Goal: Task Accomplishment & Management: Complete application form

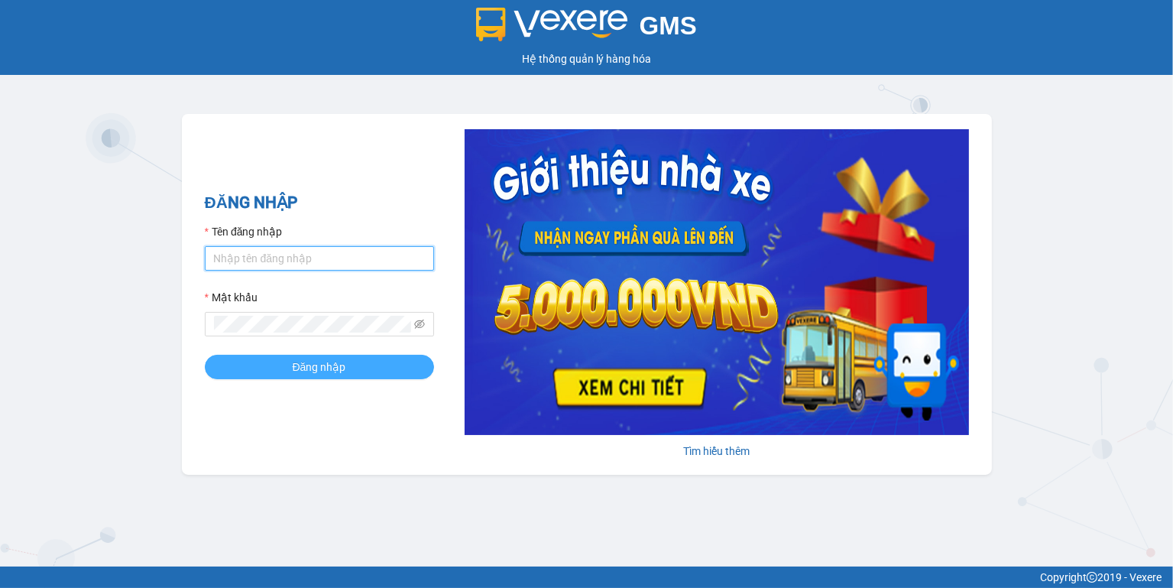
type input "ngoc.taithang"
click at [328, 362] on span "Đăng nhập" at bounding box center [320, 366] width 54 height 17
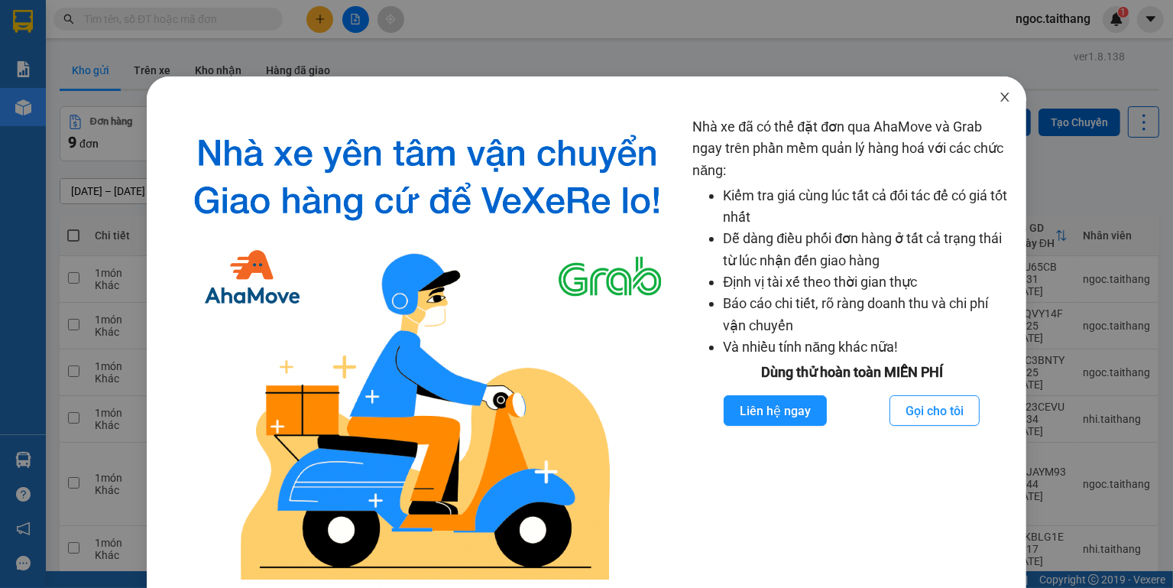
click at [1001, 100] on icon "close" at bounding box center [1005, 96] width 8 height 9
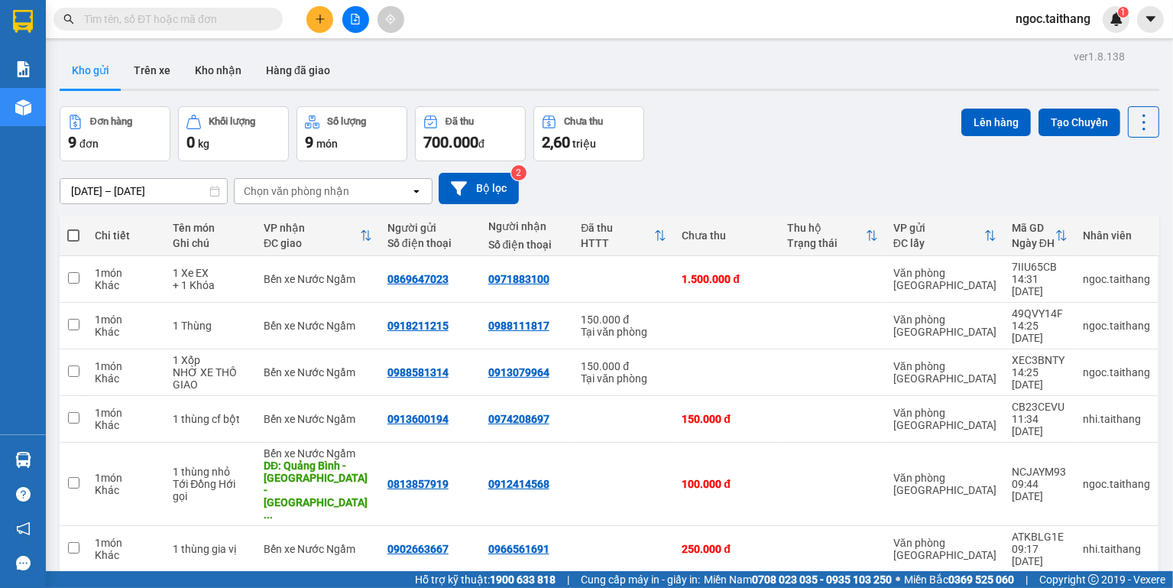
scroll to position [61, 0]
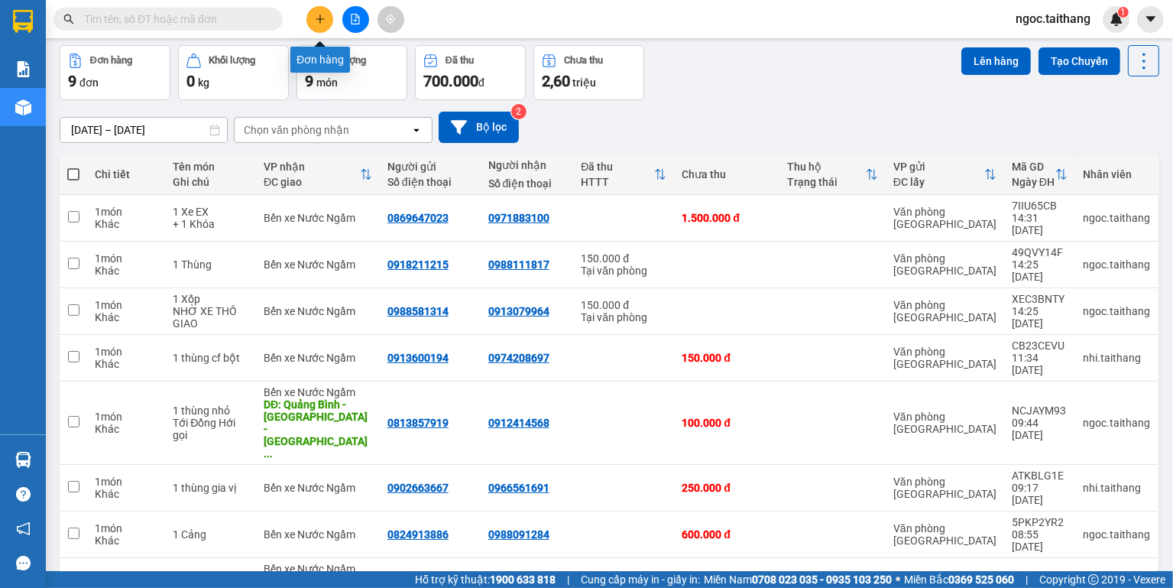
click at [325, 18] on icon "plus" at bounding box center [320, 19] width 11 height 11
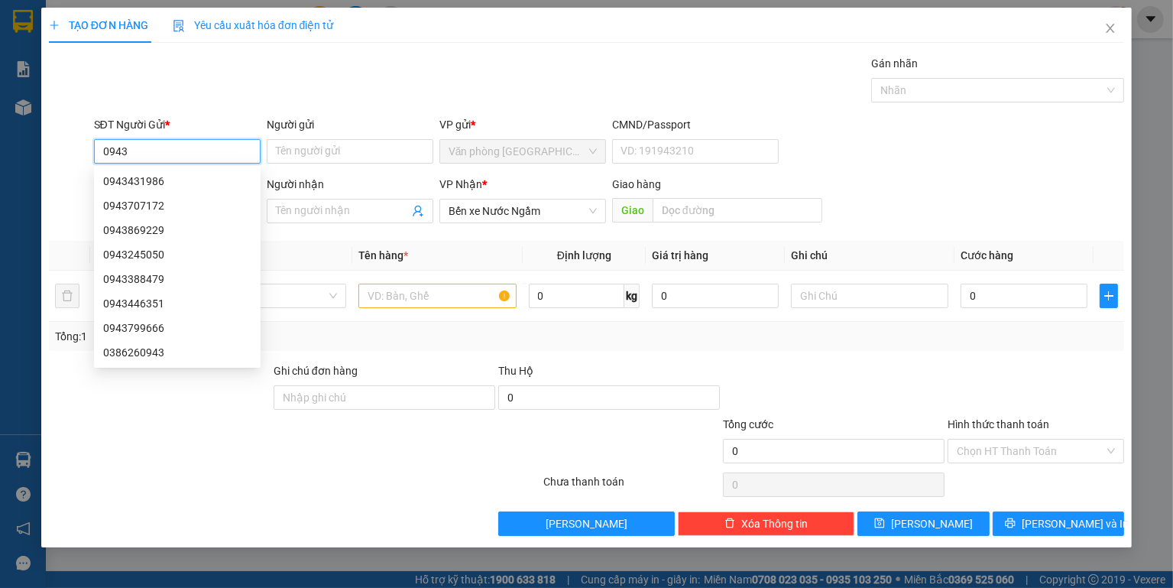
drag, startPoint x: 174, startPoint y: 147, endPoint x: 71, endPoint y: 153, distance: 103.4
click at [71, 153] on div "SĐT Người Gửi * 0943 Người gửi Tên người gửi VP gửi * Văn phòng Đà Lạt CMND/Pas…" at bounding box center [586, 143] width 1079 height 54
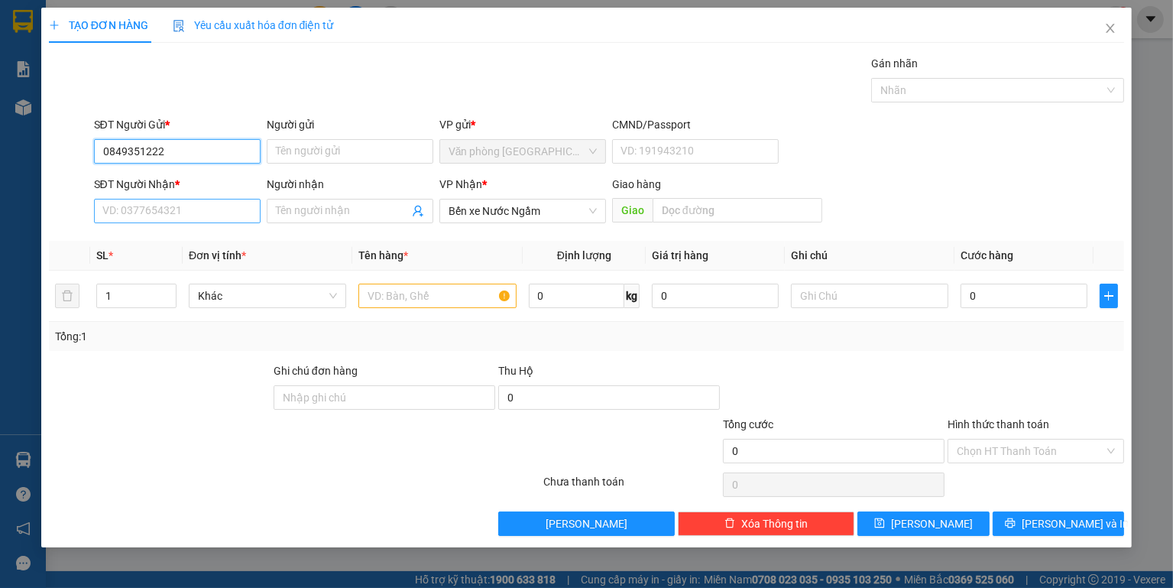
type input "0849351222"
click at [149, 216] on input "SĐT Người Nhận *" at bounding box center [177, 211] width 167 height 24
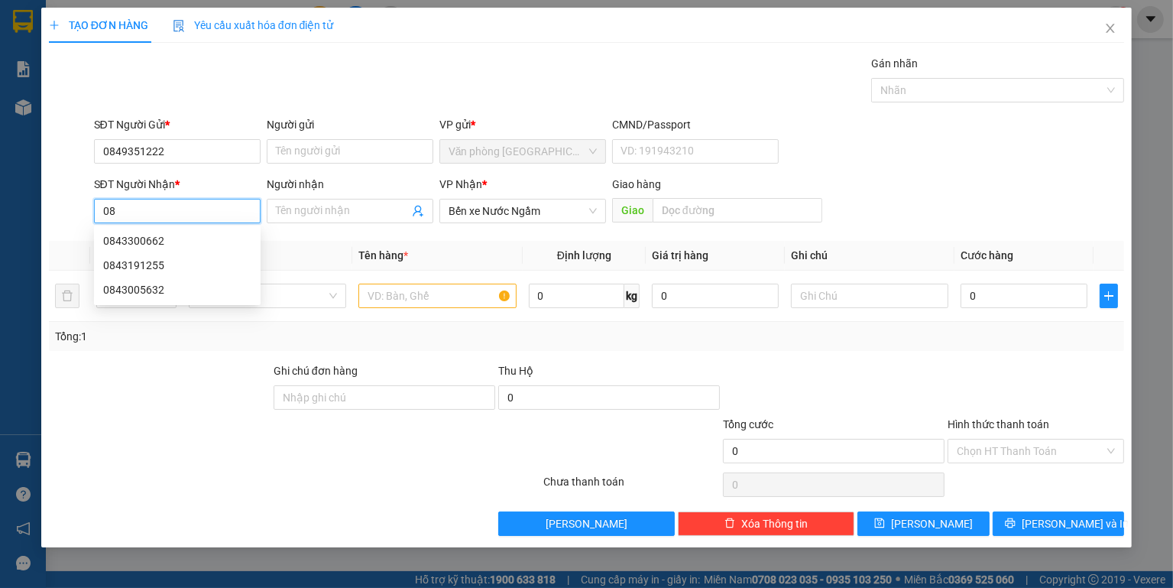
type input "0"
type input "0943843823"
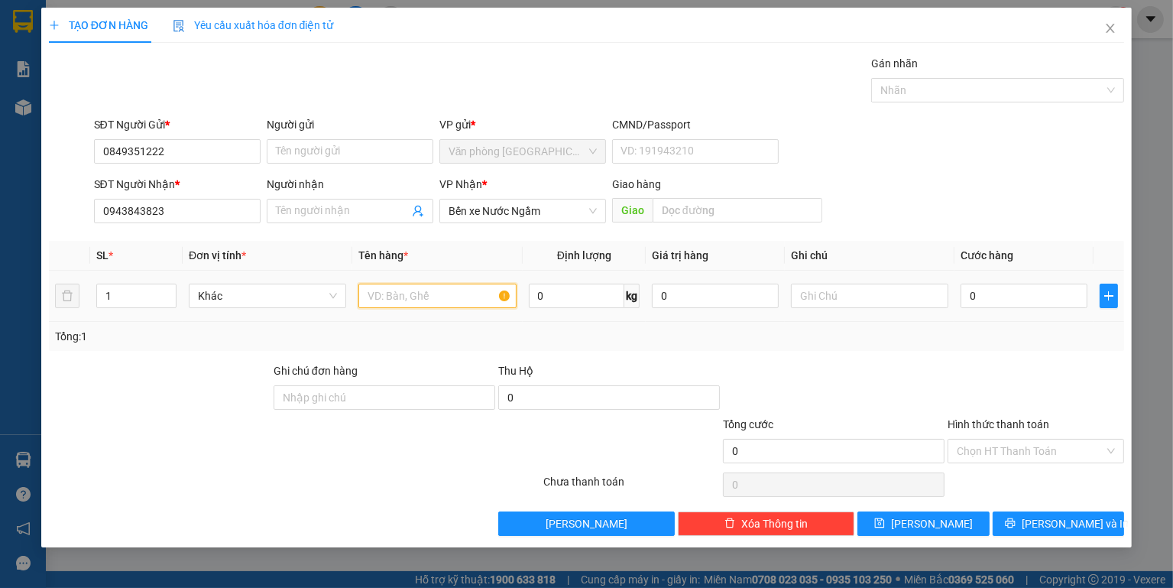
click at [471, 288] on input "text" at bounding box center [436, 296] width 157 height 24
type input "2 Thùng"
click at [1041, 300] on input "0" at bounding box center [1024, 296] width 127 height 24
type input "5"
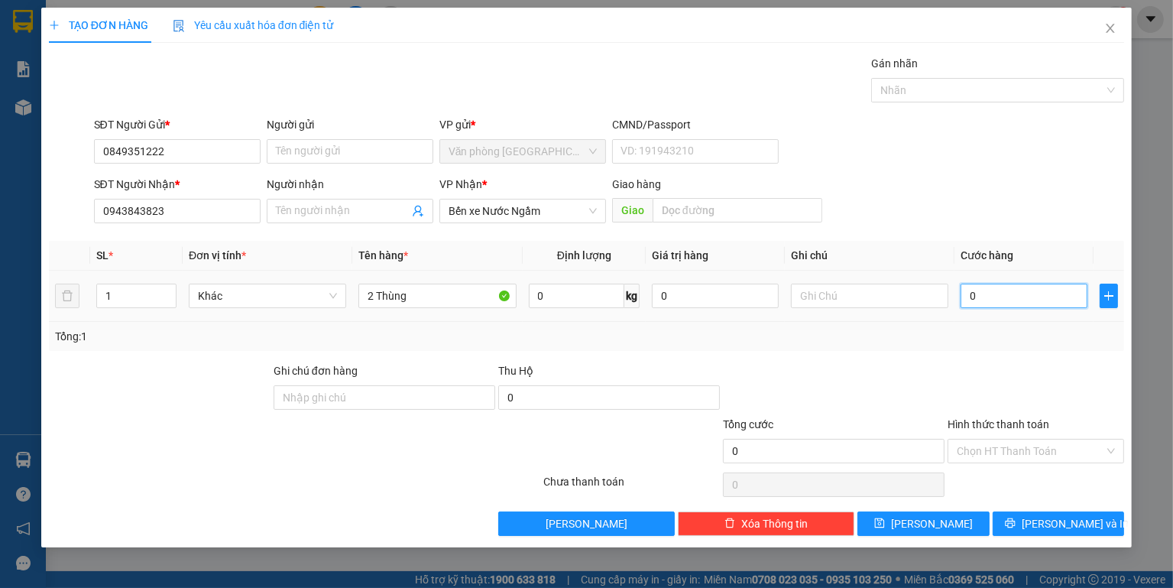
type input "5"
type input "55"
type input "550"
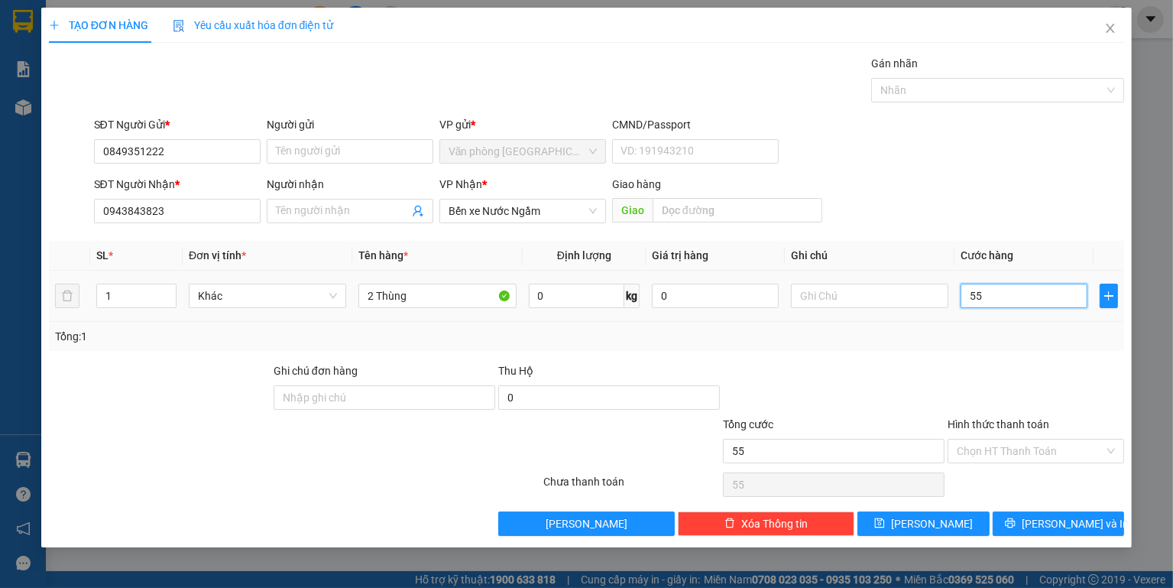
type input "550"
type input "550.000"
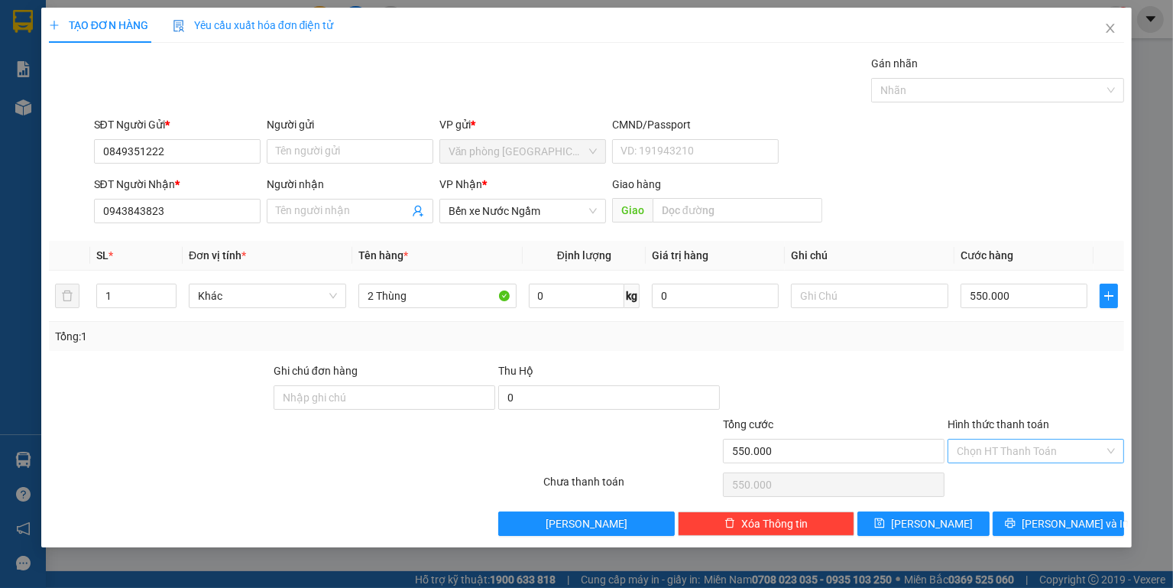
click at [972, 452] on input "Hình thức thanh toán" at bounding box center [1031, 450] width 148 height 23
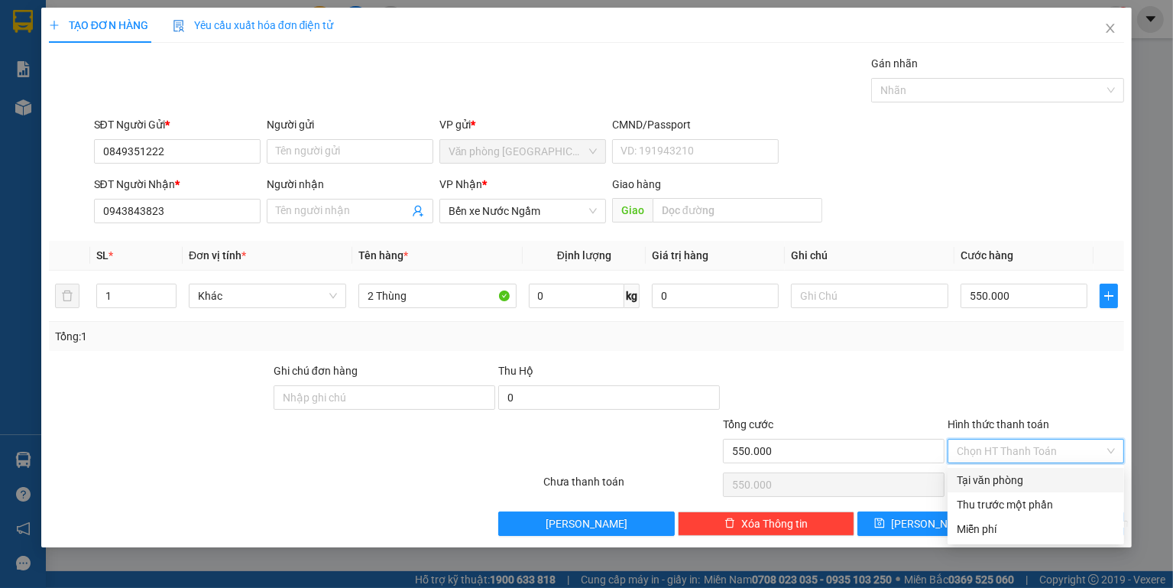
click at [972, 452] on input "Hình thức thanh toán" at bounding box center [1031, 450] width 148 height 23
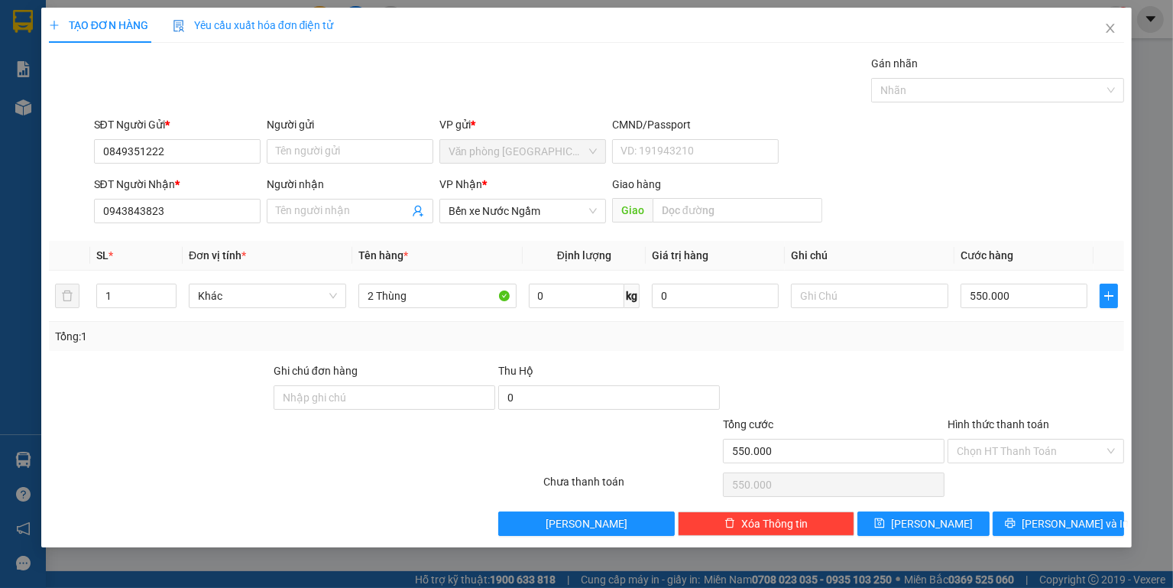
click at [968, 382] on div at bounding box center [1036, 389] width 180 height 54
click at [1088, 531] on button "Lưu và In" at bounding box center [1058, 523] width 131 height 24
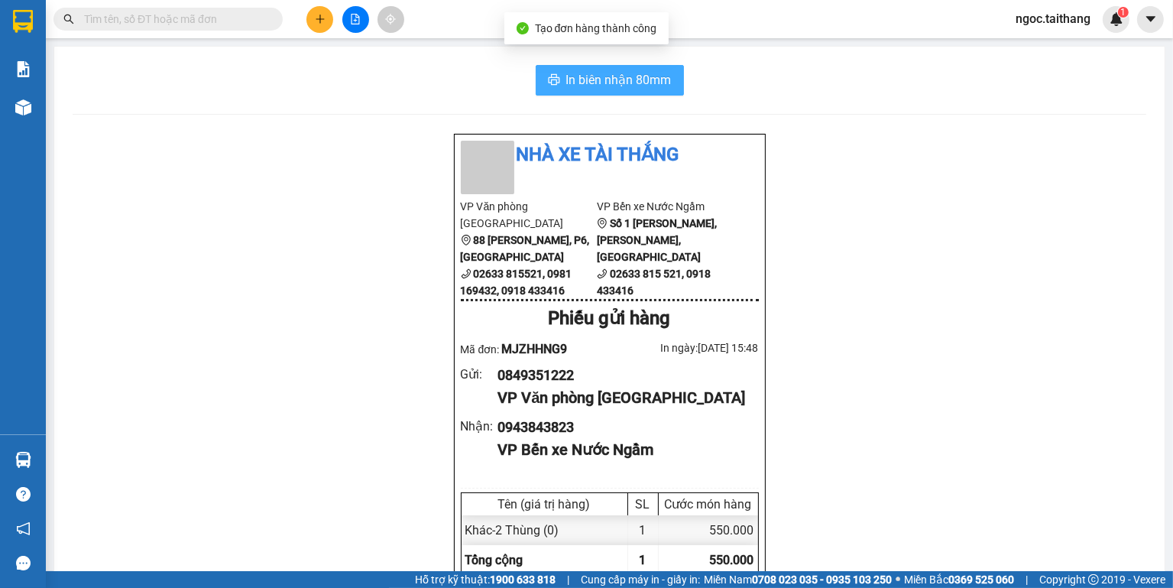
click at [602, 84] on span "In biên nhận 80mm" at bounding box center [618, 79] width 105 height 19
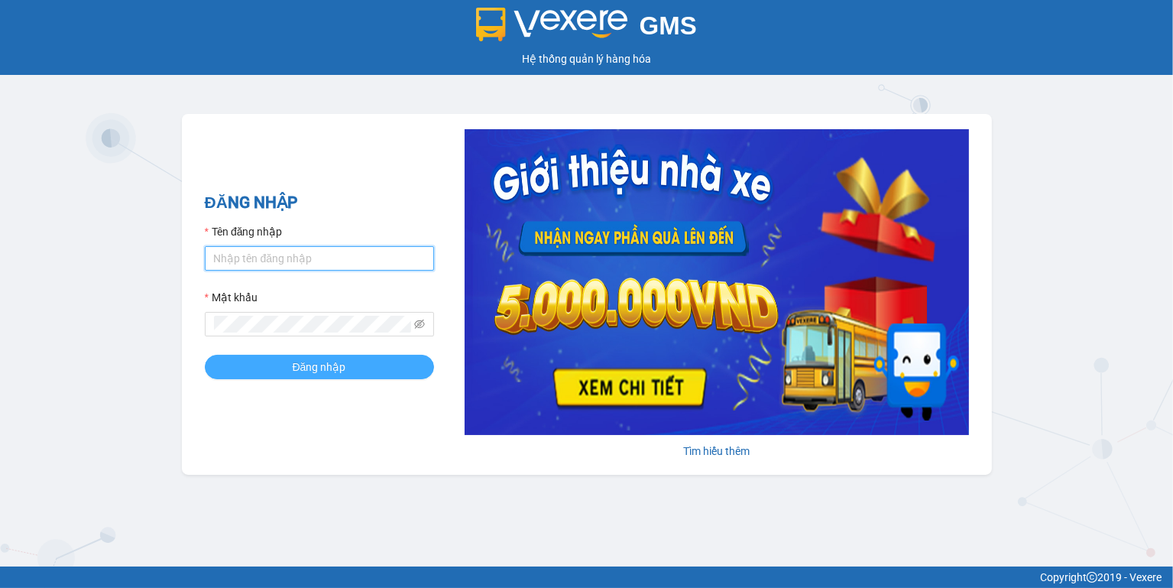
type input "ngoc.taithang"
click at [369, 376] on button "Đăng nhập" at bounding box center [319, 367] width 229 height 24
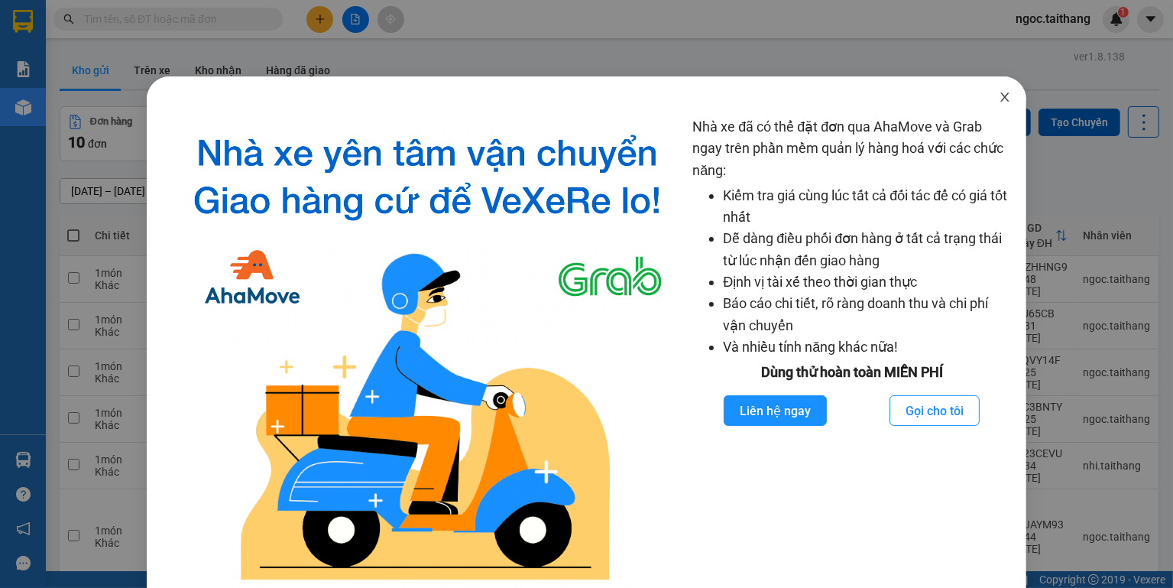
click at [1007, 97] on span "Close" at bounding box center [1005, 97] width 43 height 43
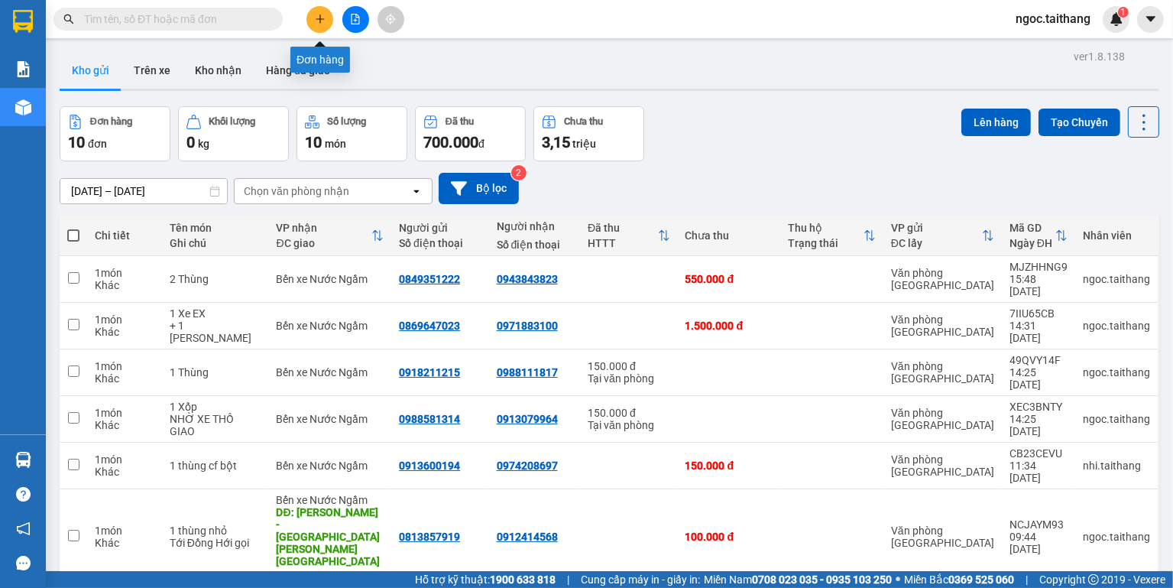
click at [324, 24] on button at bounding box center [319, 19] width 27 height 27
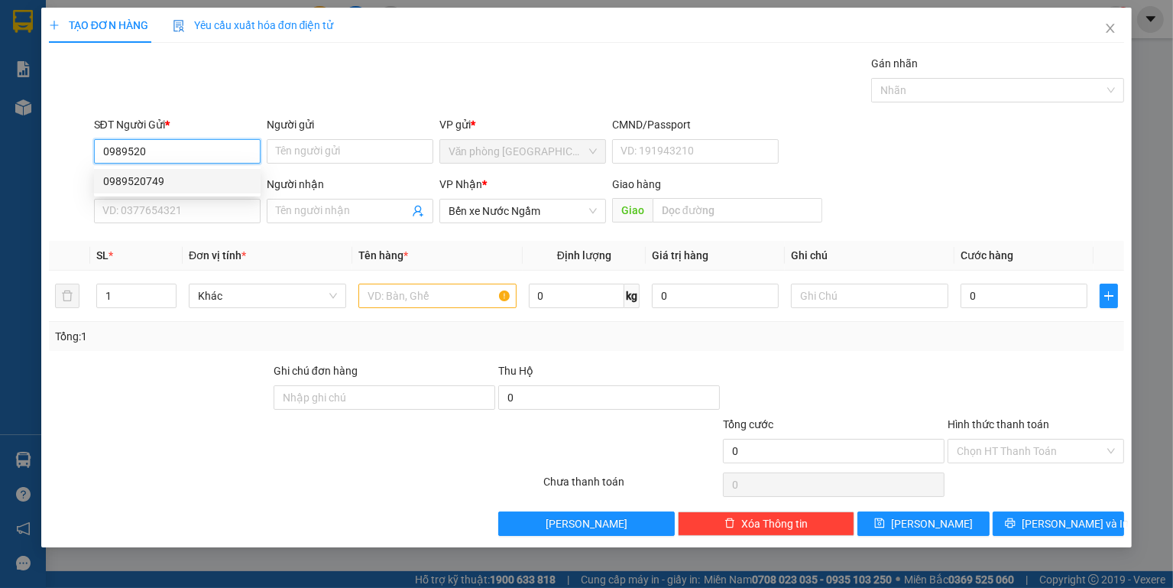
click at [141, 174] on div "0989520749" at bounding box center [177, 181] width 148 height 17
type input "0989520749"
type input "600.000"
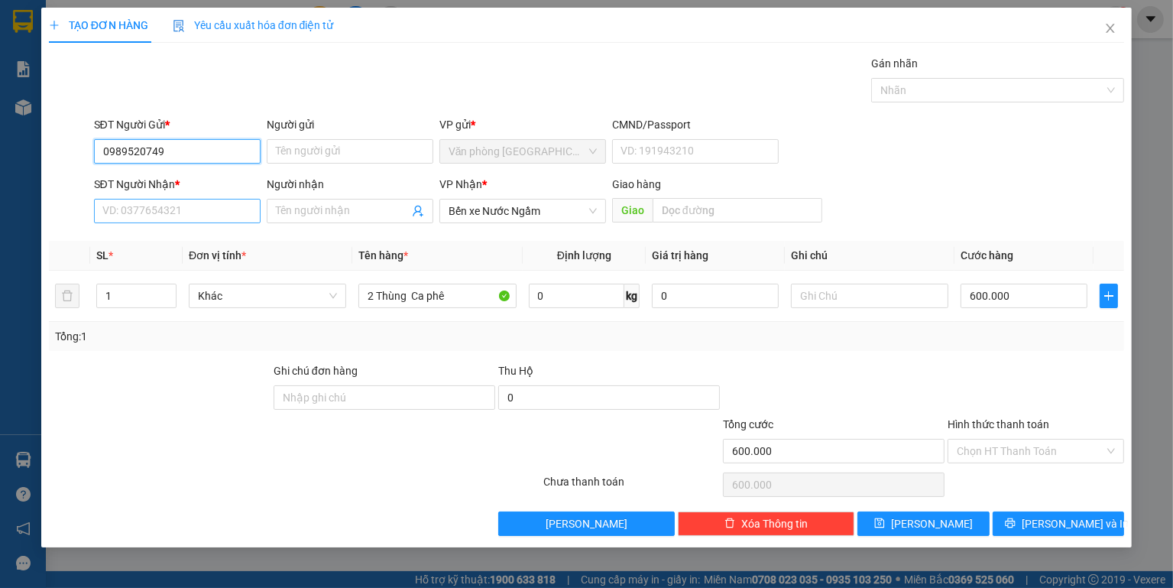
type input "0989520749"
click at [128, 208] on input "SĐT Người Nhận *" at bounding box center [177, 211] width 167 height 24
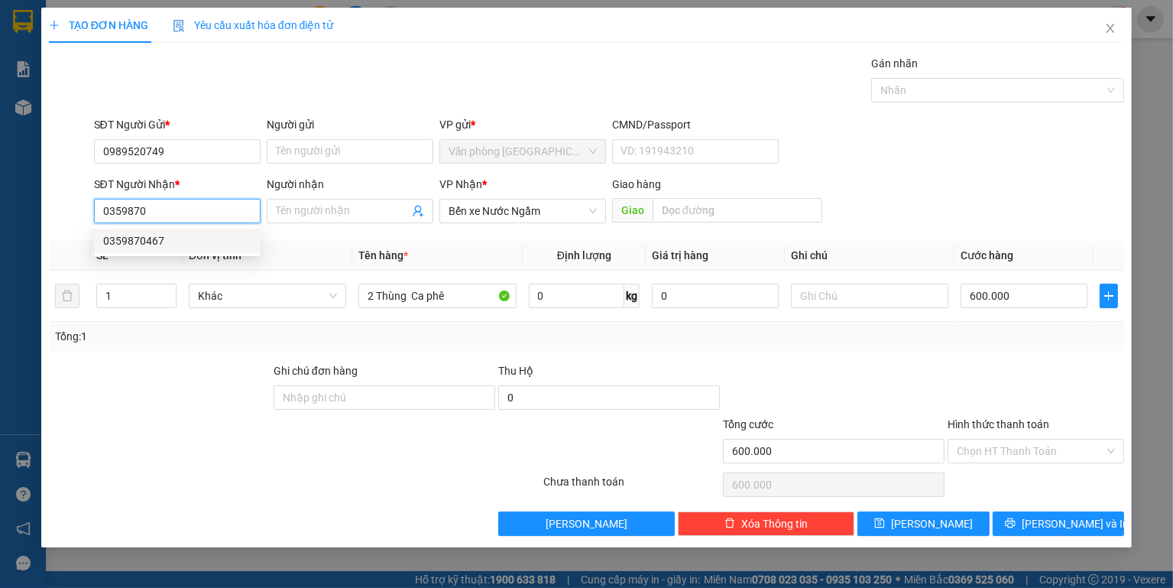
click at [112, 242] on div "0359870467" at bounding box center [177, 240] width 148 height 17
type input "0359870467"
type input "250.000"
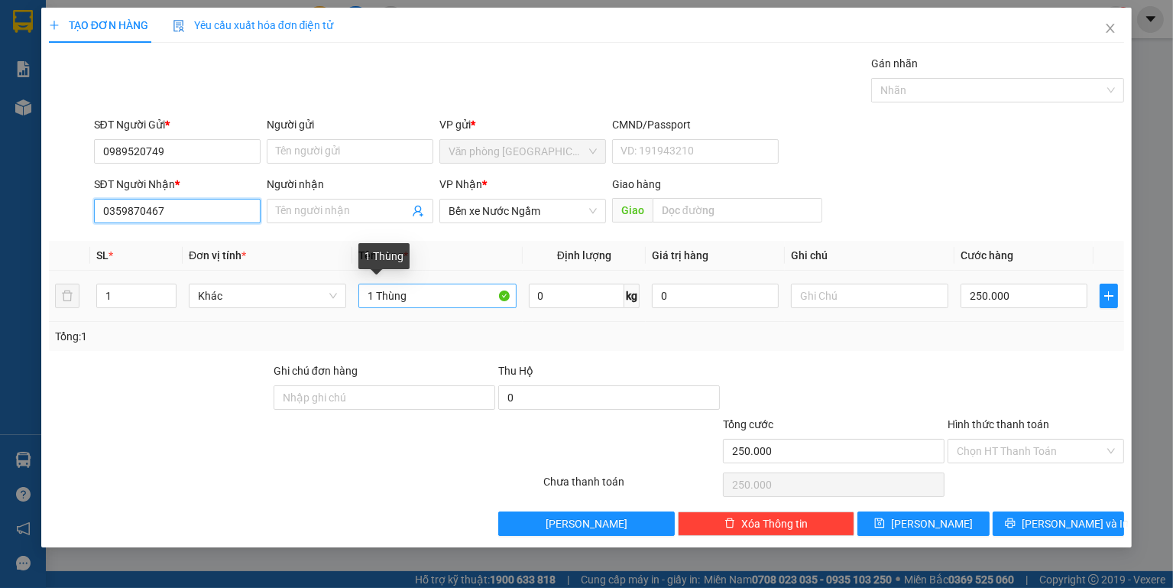
type input "0359870467"
drag, startPoint x: 414, startPoint y: 303, endPoint x: 339, endPoint y: 303, distance: 75.7
click at [339, 303] on tr "1 Khác 1 Thùng 0 kg 0 250.000" at bounding box center [587, 296] width 1076 height 51
type input "8"
drag, startPoint x: 440, startPoint y: 288, endPoint x: 369, endPoint y: 297, distance: 71.6
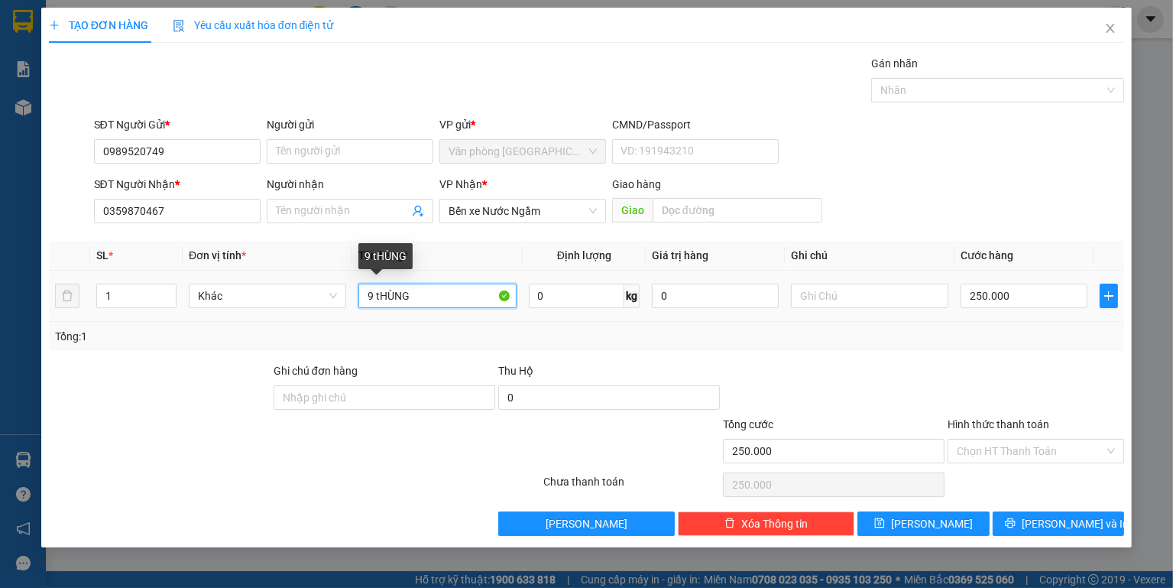
click at [369, 297] on input "9 tHÙNG" at bounding box center [436, 296] width 157 height 24
type input "9 Thùng"
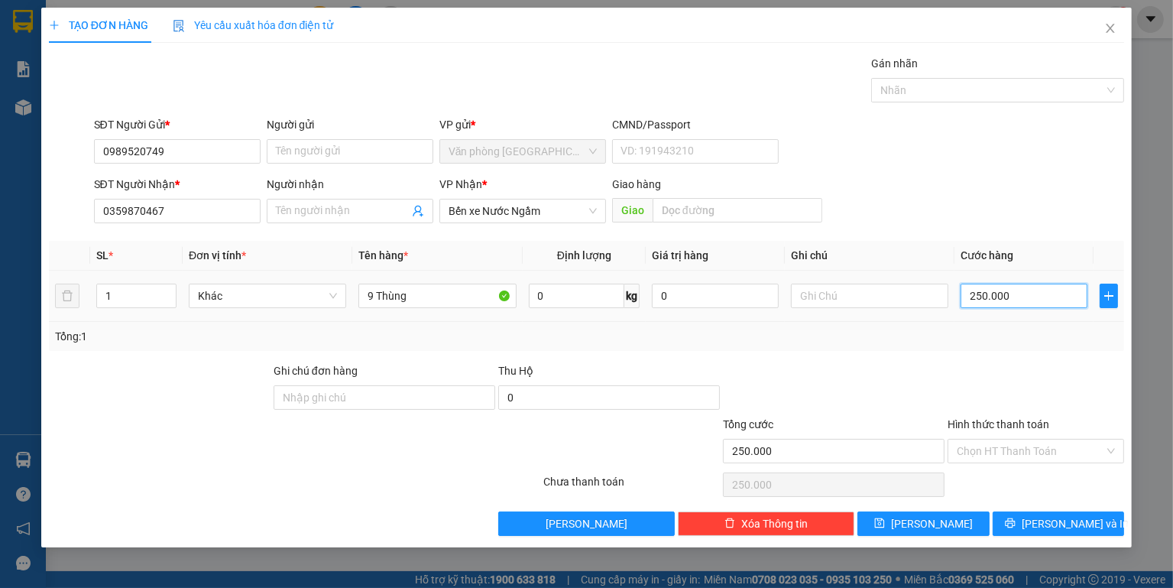
click at [1043, 304] on input "250.000" at bounding box center [1024, 296] width 127 height 24
type input "8"
type input "80"
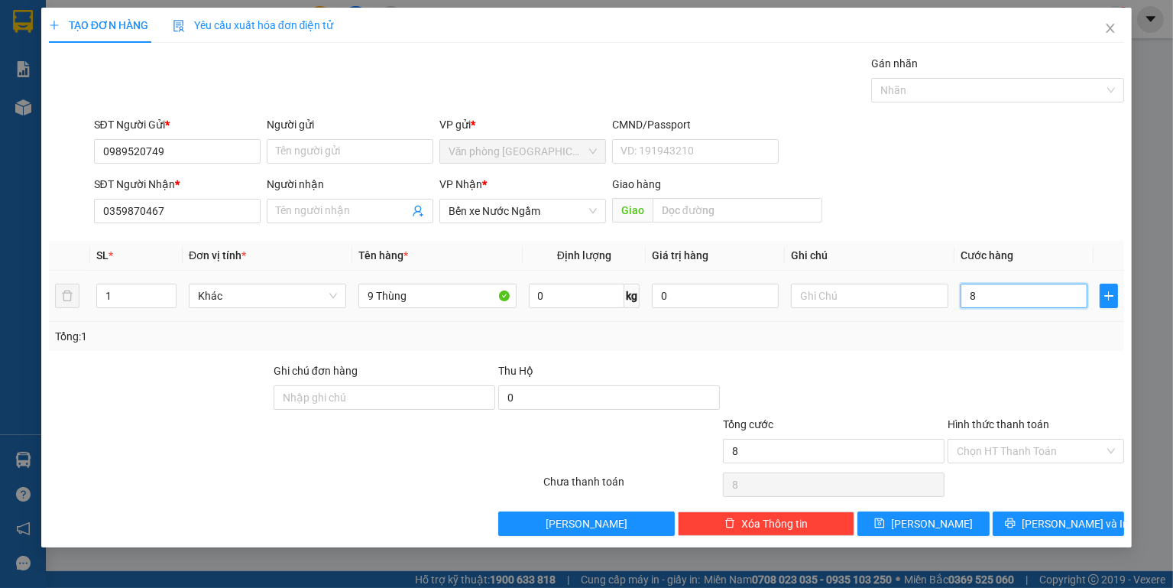
type input "80"
type input "800"
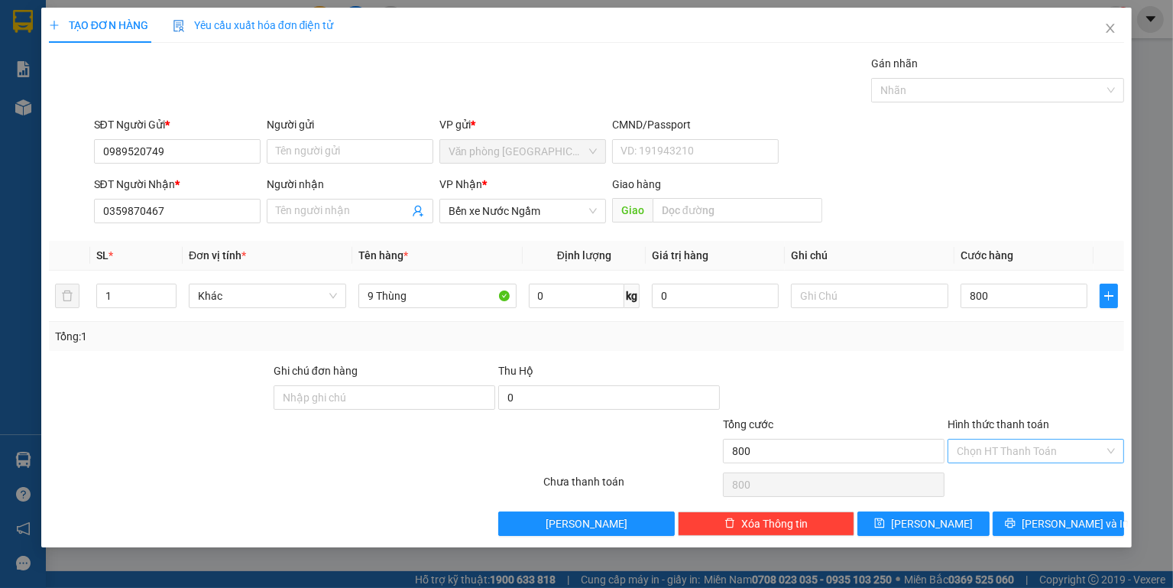
type input "800.000"
click at [1069, 442] on input "Hình thức thanh toán" at bounding box center [1031, 450] width 148 height 23
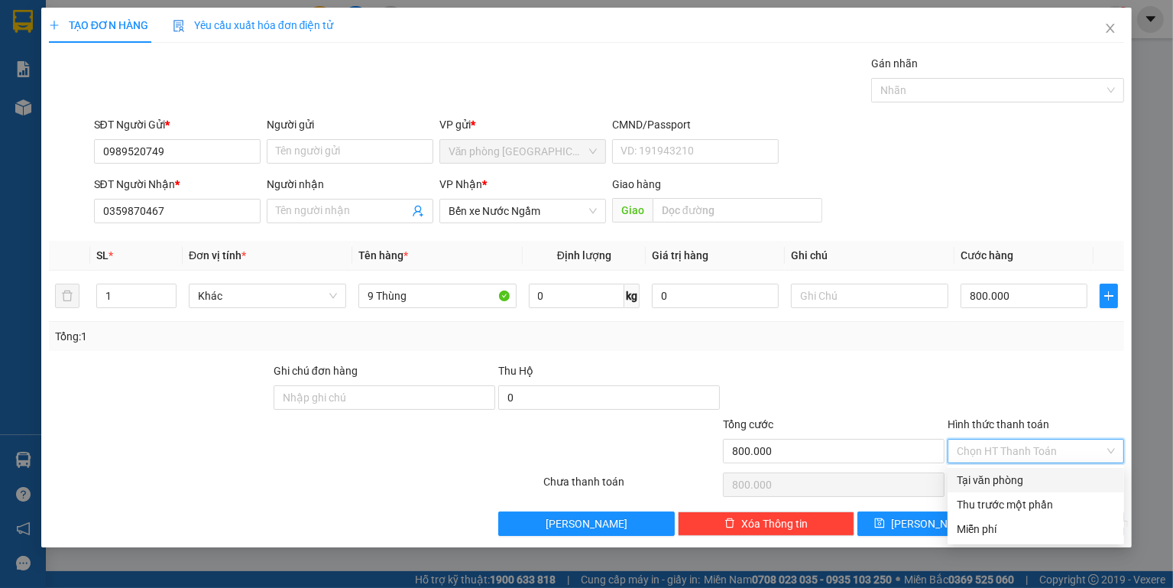
click at [986, 477] on div "Tại văn phòng" at bounding box center [1036, 480] width 158 height 17
type input "0"
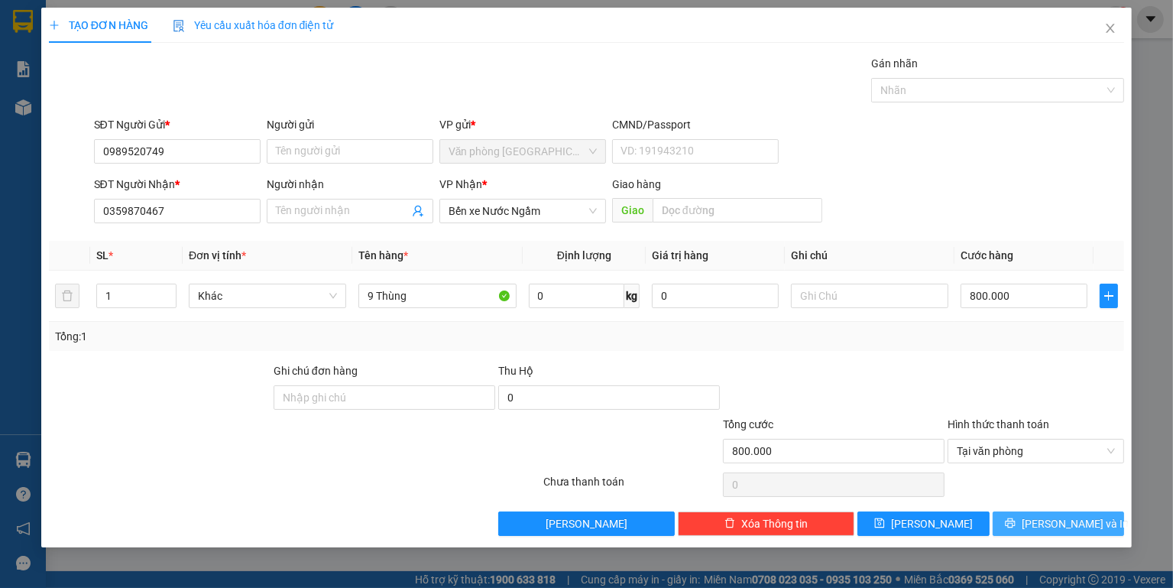
click at [1058, 523] on span "Lưu và In" at bounding box center [1075, 523] width 107 height 17
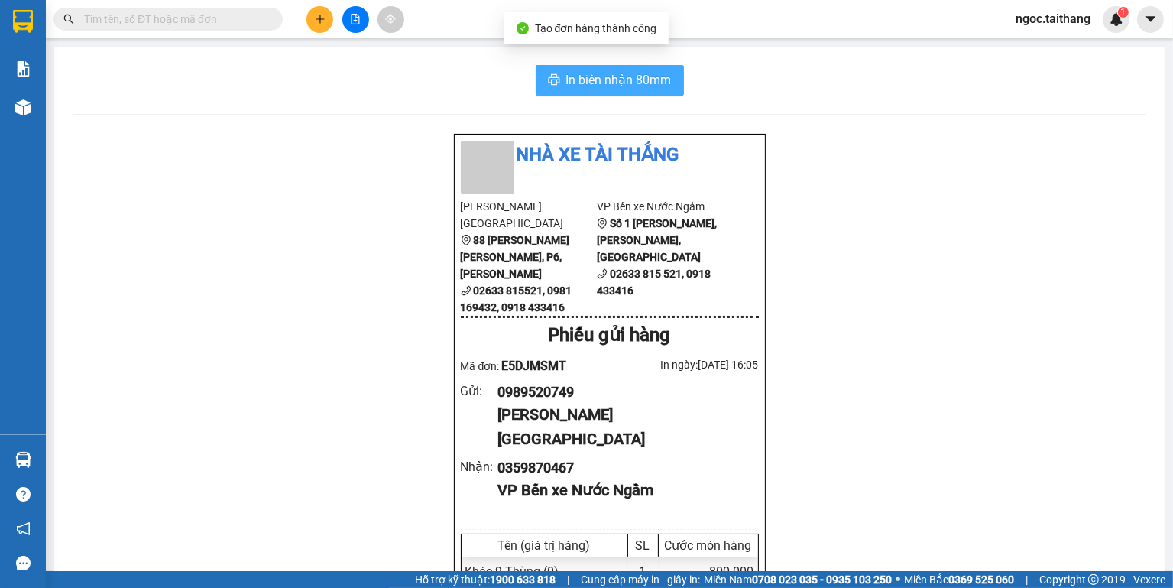
click at [619, 83] on span "In biên nhận 80mm" at bounding box center [618, 79] width 105 height 19
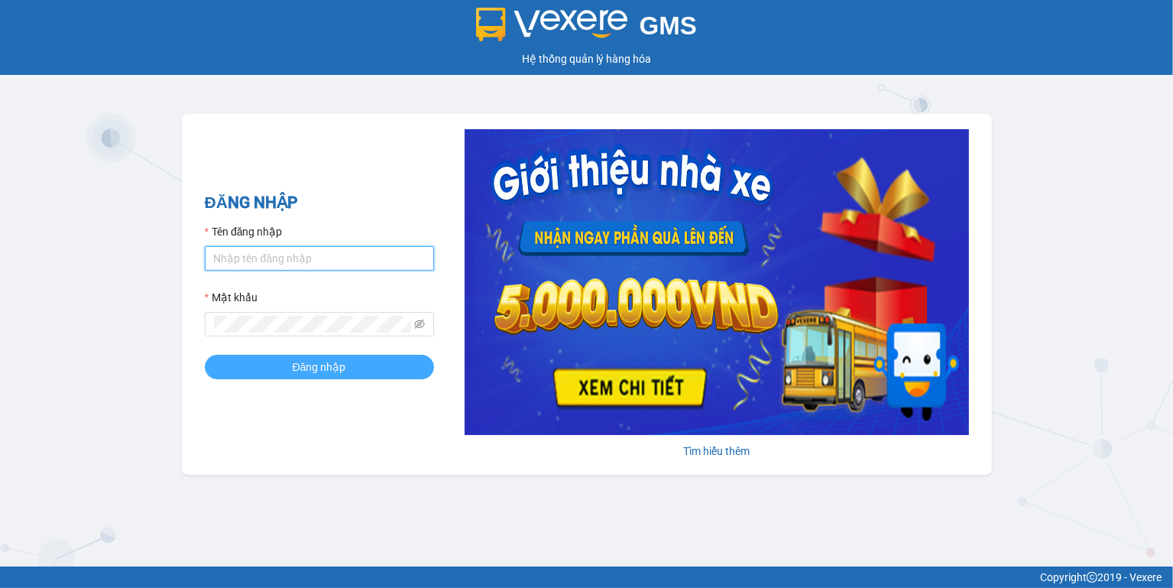
type input "ngoc.taithang"
click at [332, 363] on span "Đăng nhập" at bounding box center [320, 366] width 54 height 17
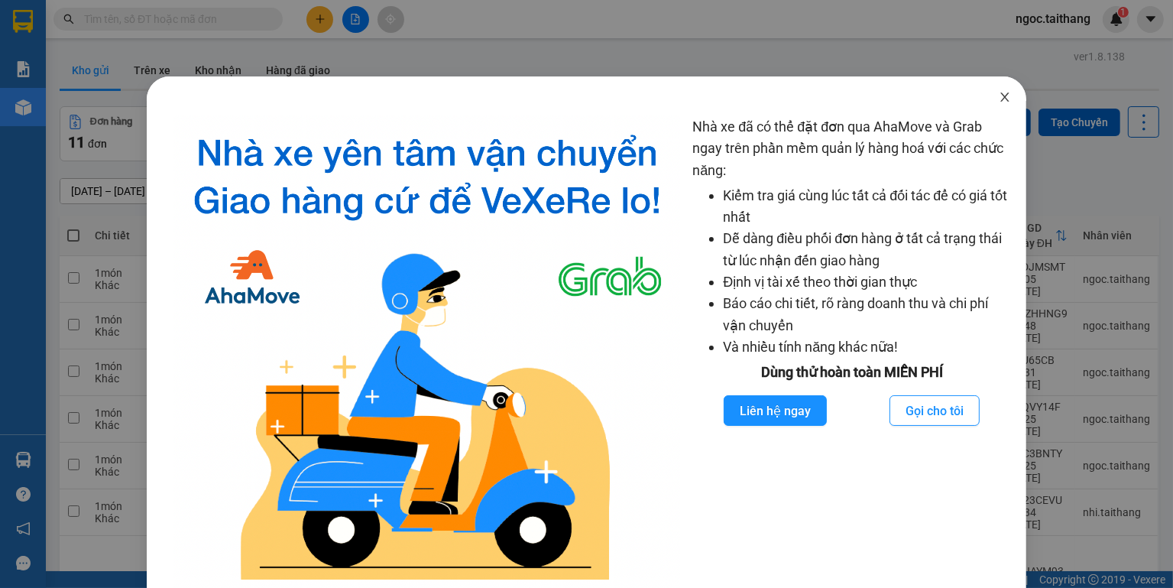
click at [999, 92] on icon "close" at bounding box center [1005, 97] width 12 height 12
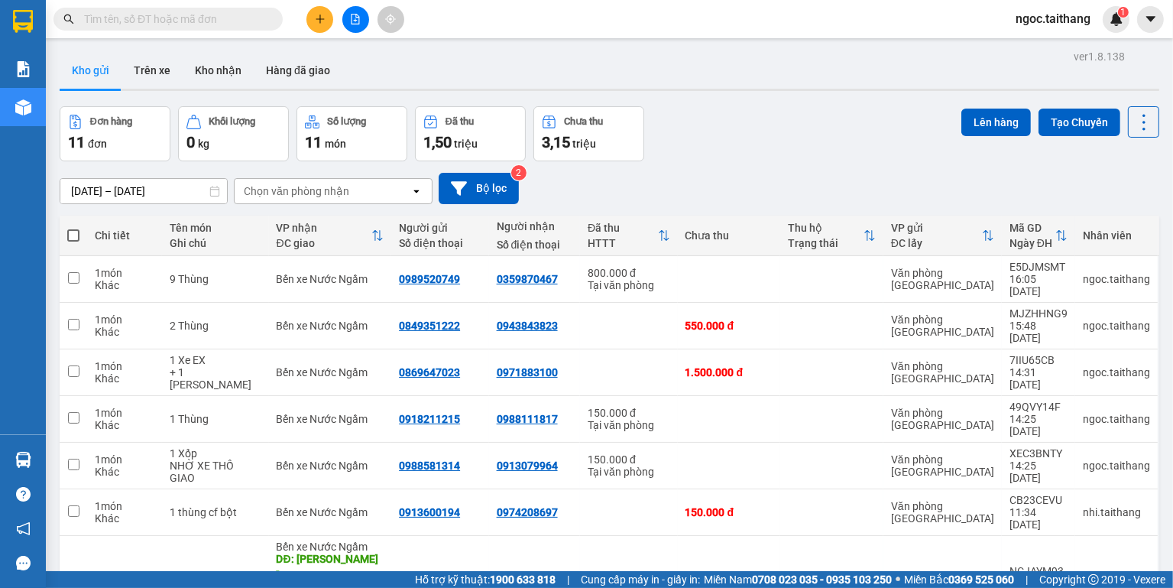
click at [321, 21] on icon "plus" at bounding box center [320, 19] width 11 height 11
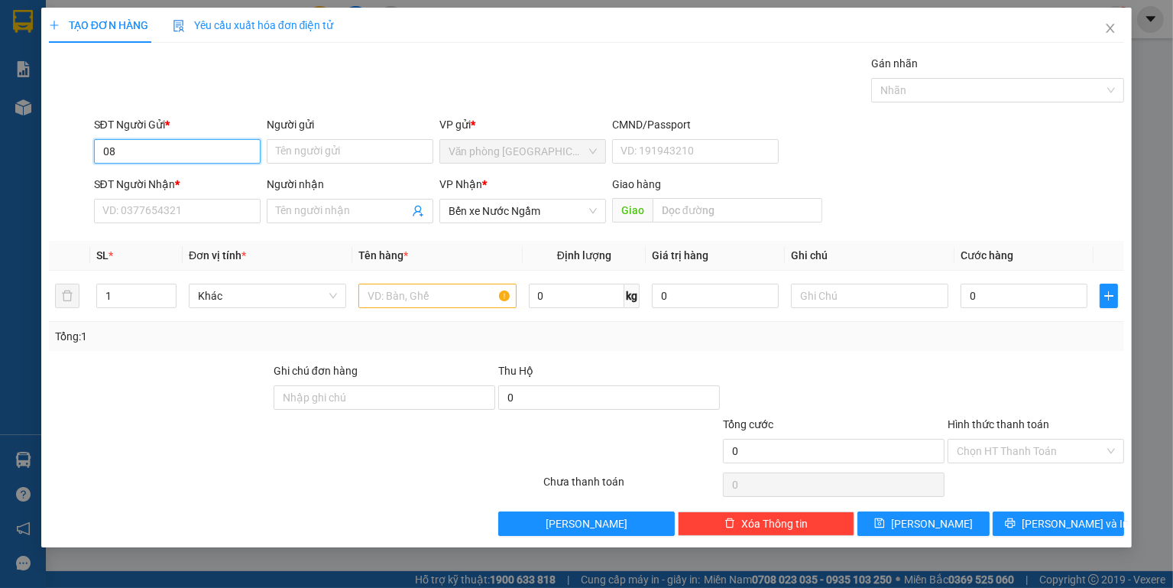
type input "0"
click at [153, 183] on div "0938696964" at bounding box center [177, 181] width 148 height 17
type input "0938696964"
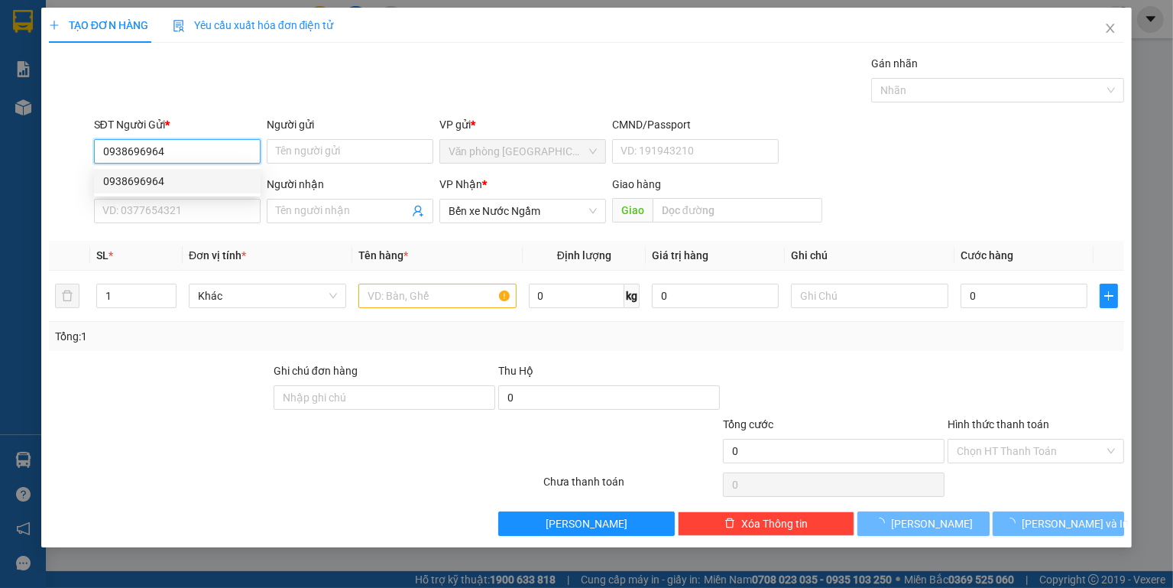
type input "450.000"
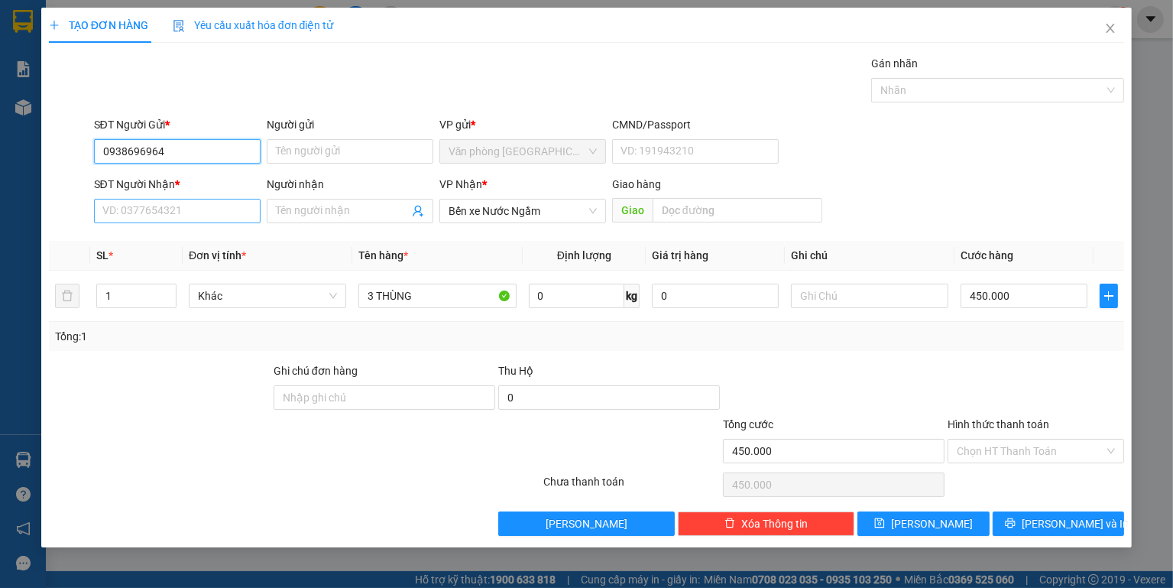
type input "0938696964"
click at [150, 211] on input "SĐT Người Nhận *" at bounding box center [177, 211] width 167 height 24
type input "0886809178"
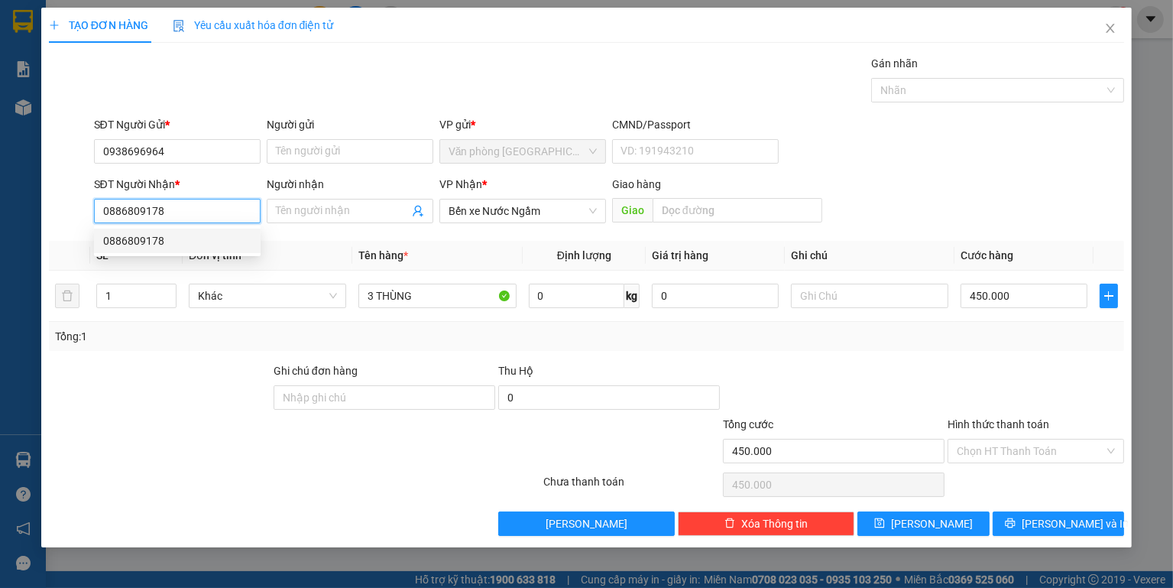
click at [124, 235] on div "0886809178" at bounding box center [177, 240] width 148 height 17
type input "400.000"
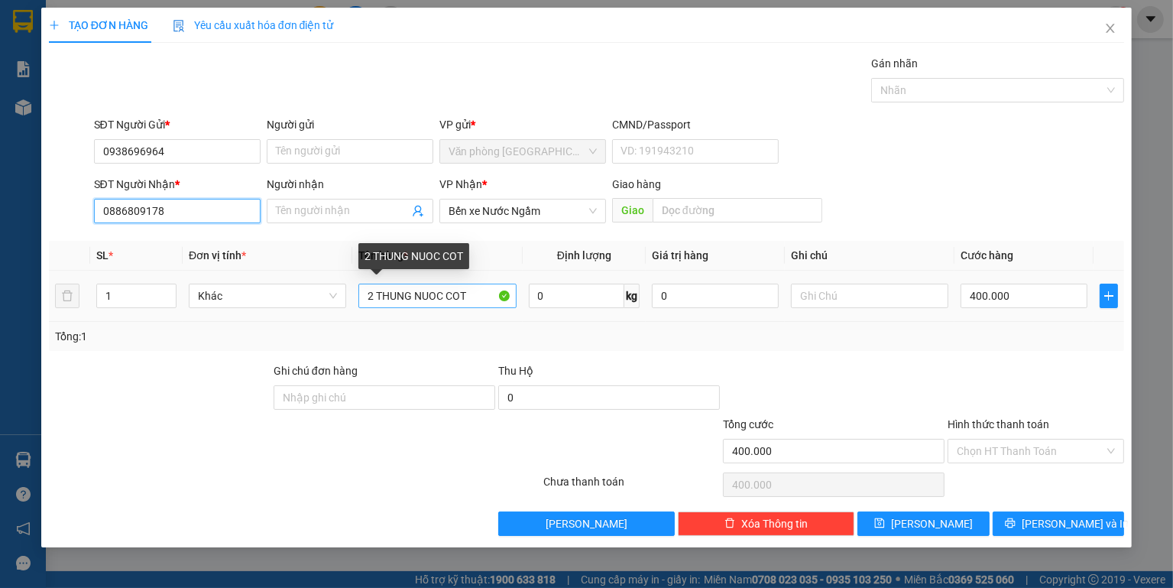
type input "0886809178"
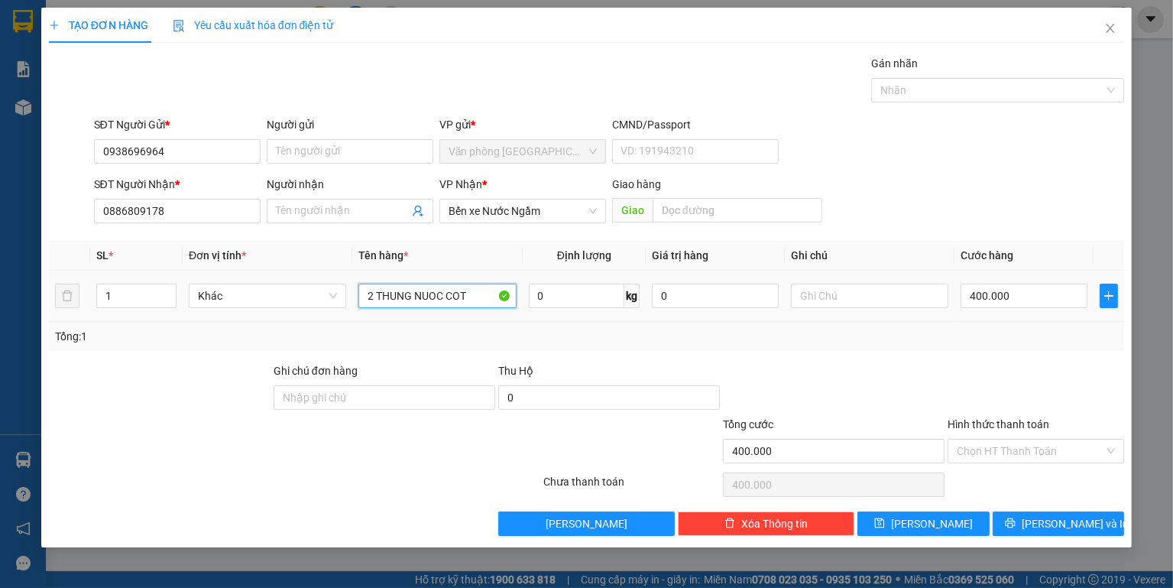
drag, startPoint x: 492, startPoint y: 297, endPoint x: 326, endPoint y: 251, distance: 172.8
click at [323, 286] on tr "1 Khác 2 THUNG NUOC COT 0 kg 0 400.000" at bounding box center [587, 296] width 1076 height 51
type input "4 Thùng"
click at [1018, 290] on input "400.000" at bounding box center [1024, 296] width 127 height 24
type input "6"
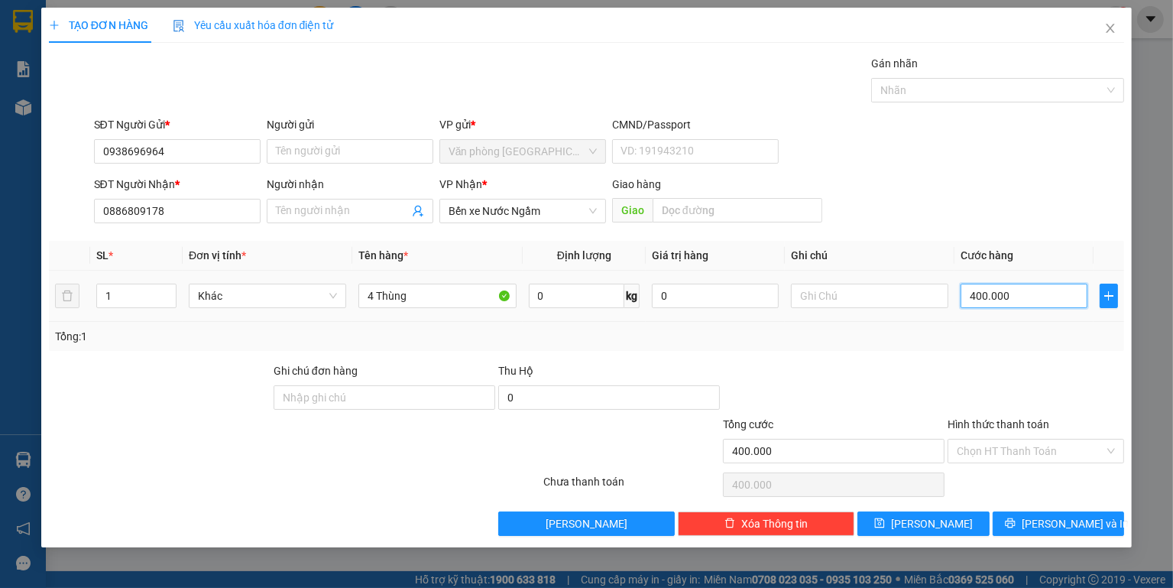
type input "6"
type input "60"
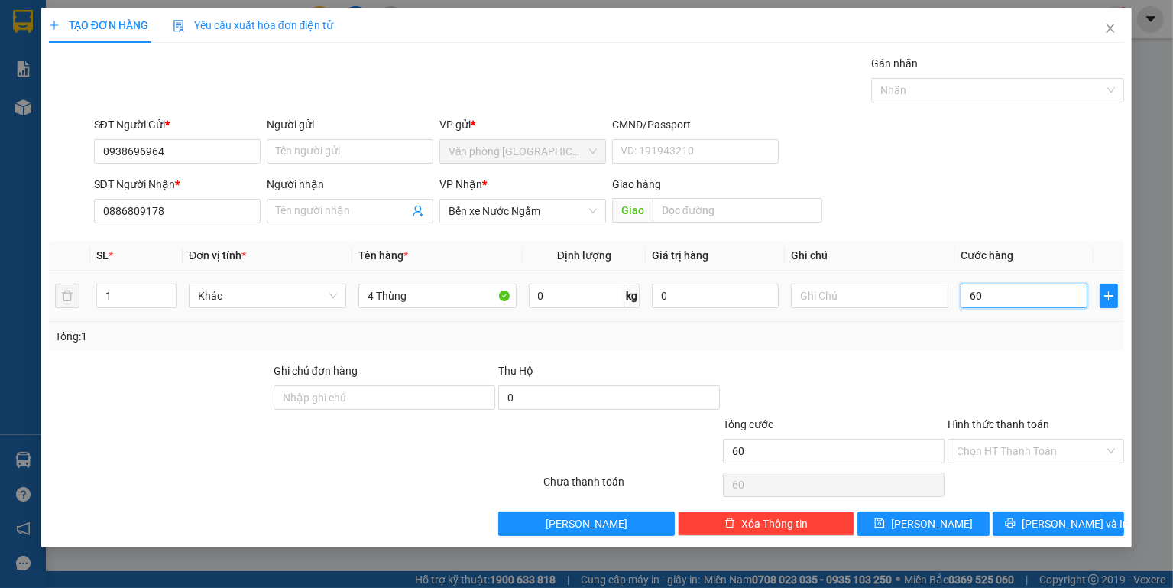
type input "600"
type input "6.000"
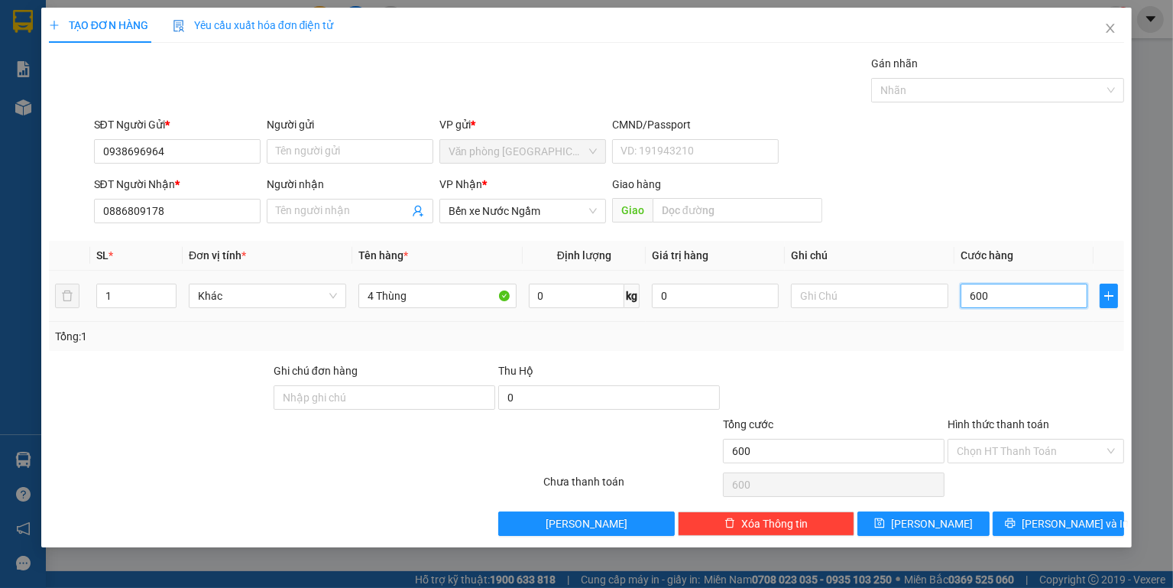
type input "6.000"
type input "60.000"
type input "600.000"
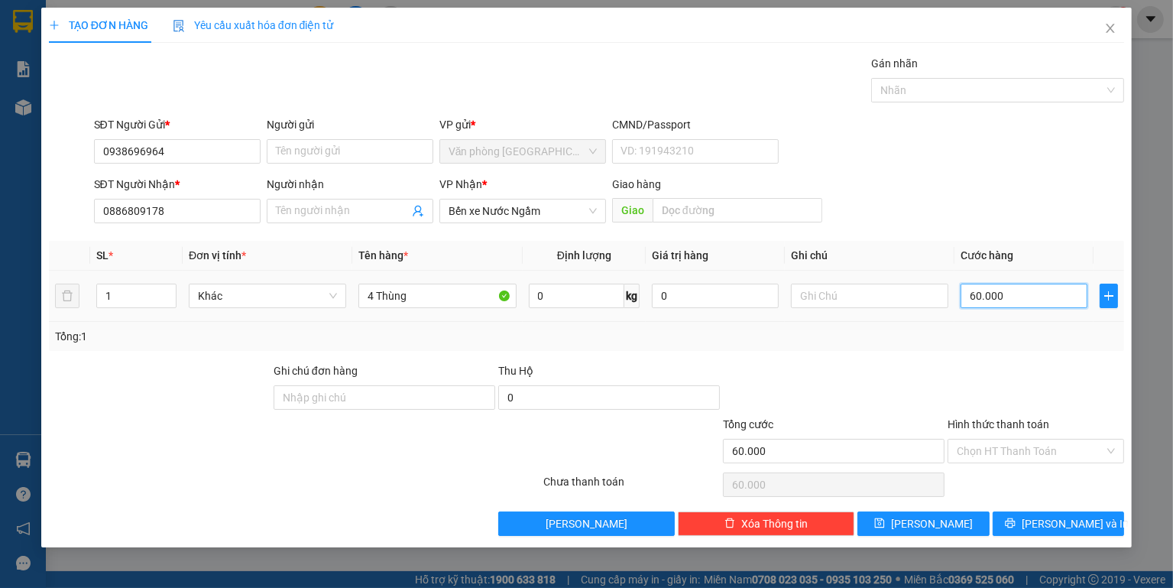
type input "600.000"
click at [1039, 451] on input "Hình thức thanh toán" at bounding box center [1031, 450] width 148 height 23
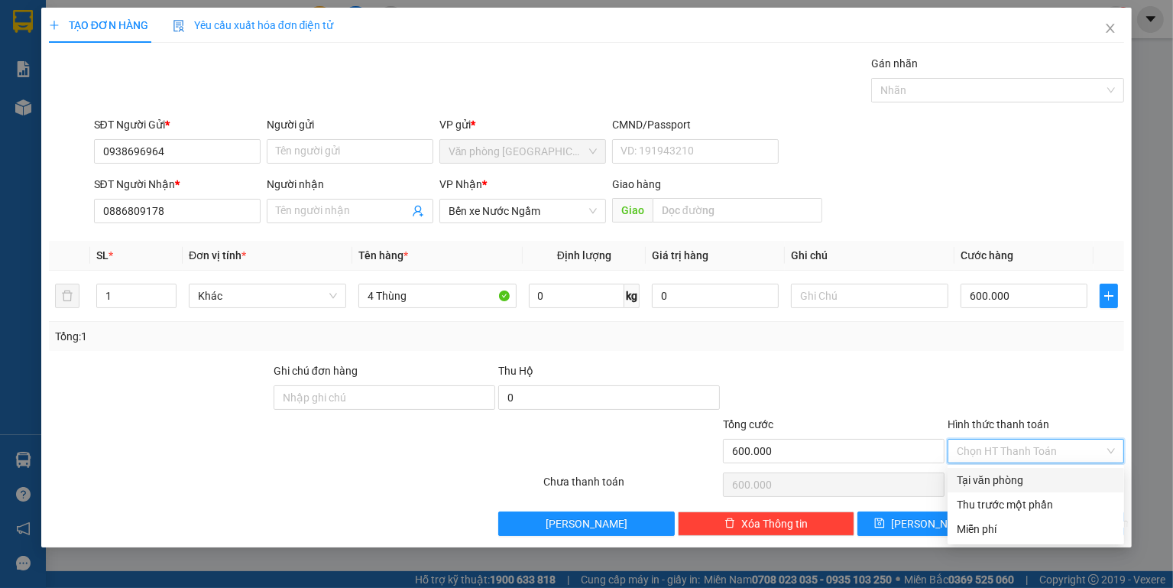
click at [1010, 475] on div "Tại văn phòng" at bounding box center [1036, 480] width 158 height 17
type input "0"
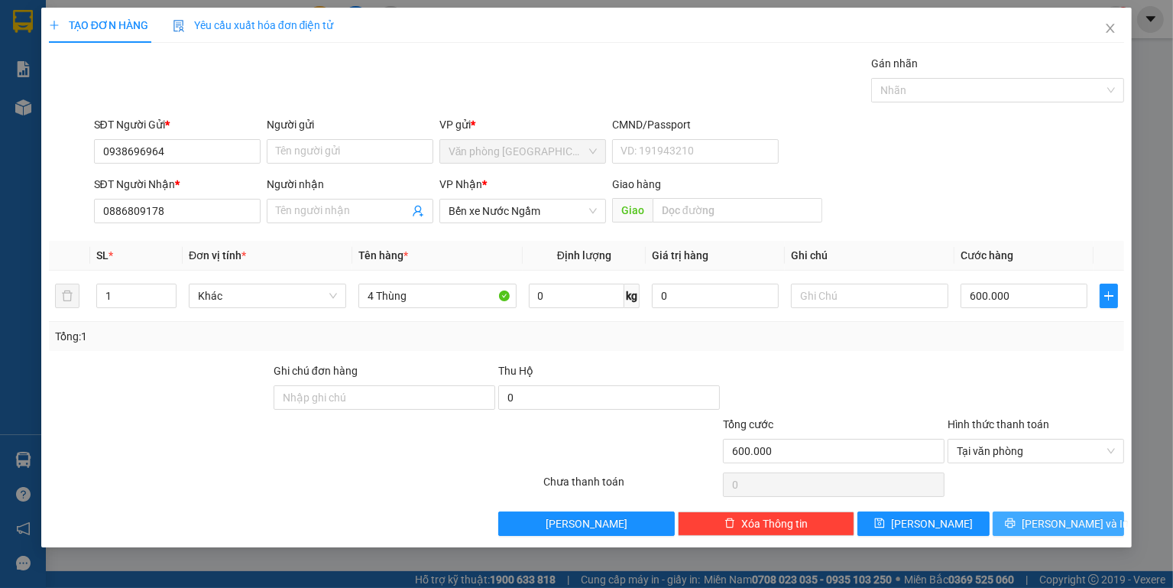
click at [1096, 524] on button "Lưu và In" at bounding box center [1058, 523] width 131 height 24
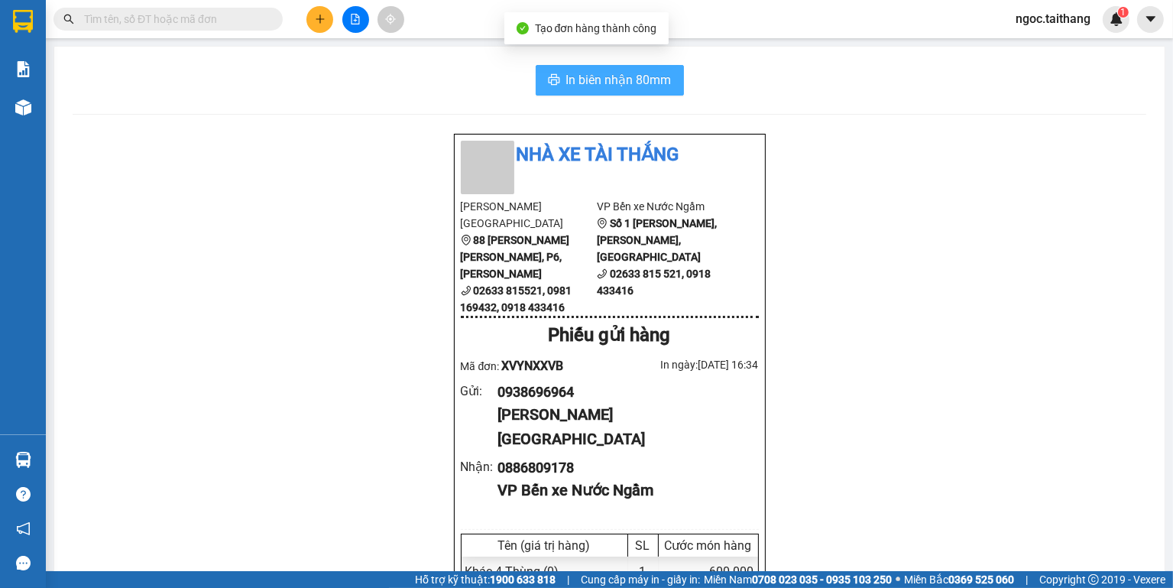
click at [595, 79] on span "In biên nhận 80mm" at bounding box center [618, 79] width 105 height 19
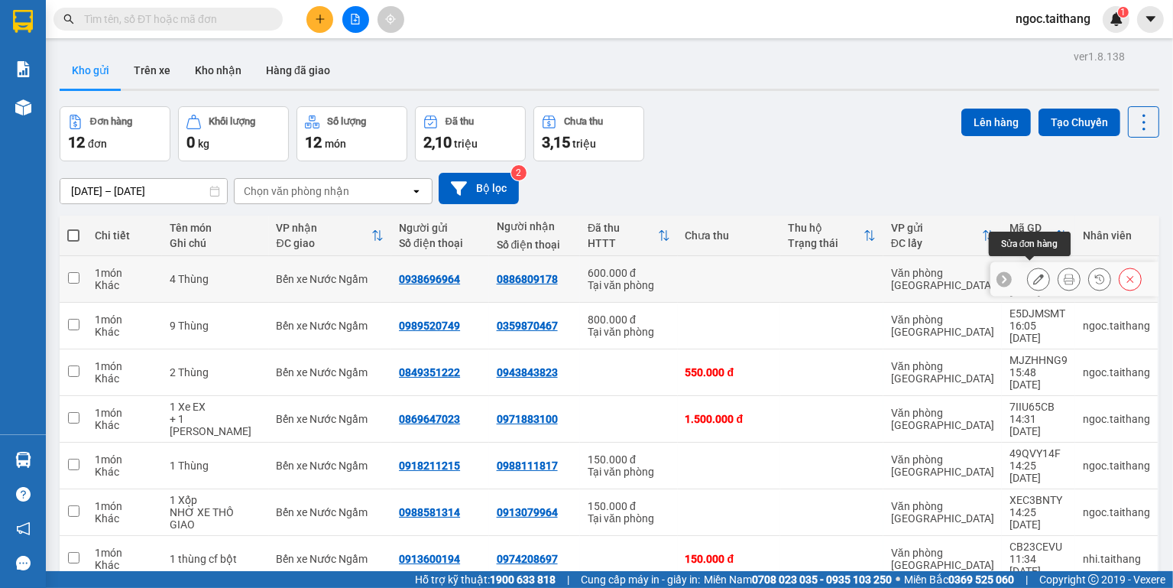
click at [1034, 274] on icon at bounding box center [1038, 279] width 11 height 11
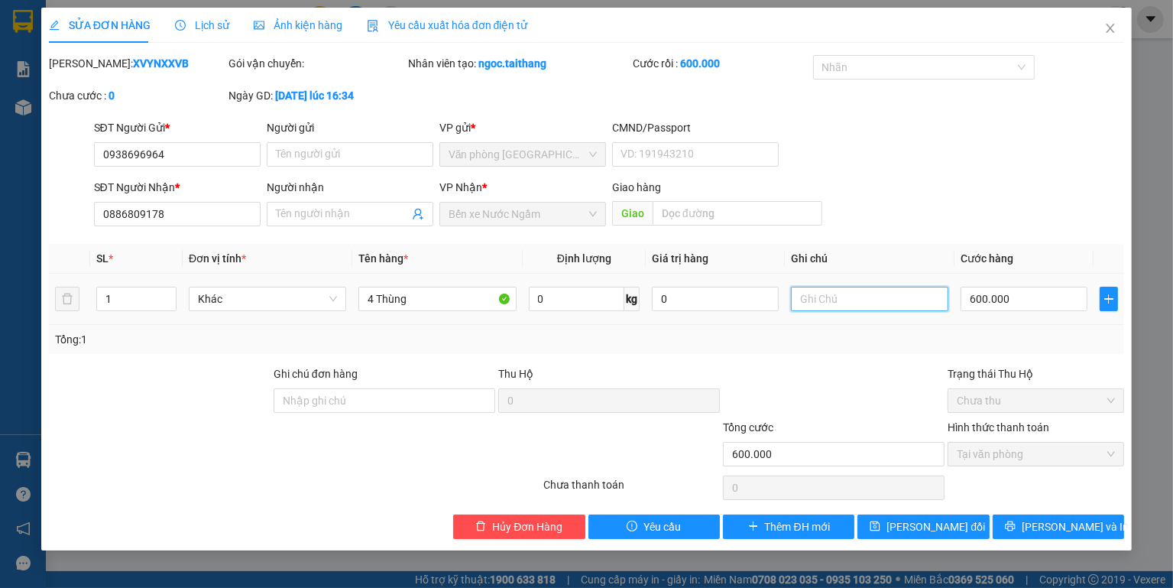
click at [917, 290] on input "text" at bounding box center [869, 299] width 157 height 24
type input "(50)"
click at [905, 521] on span "Lưu thay đổi" at bounding box center [936, 526] width 99 height 17
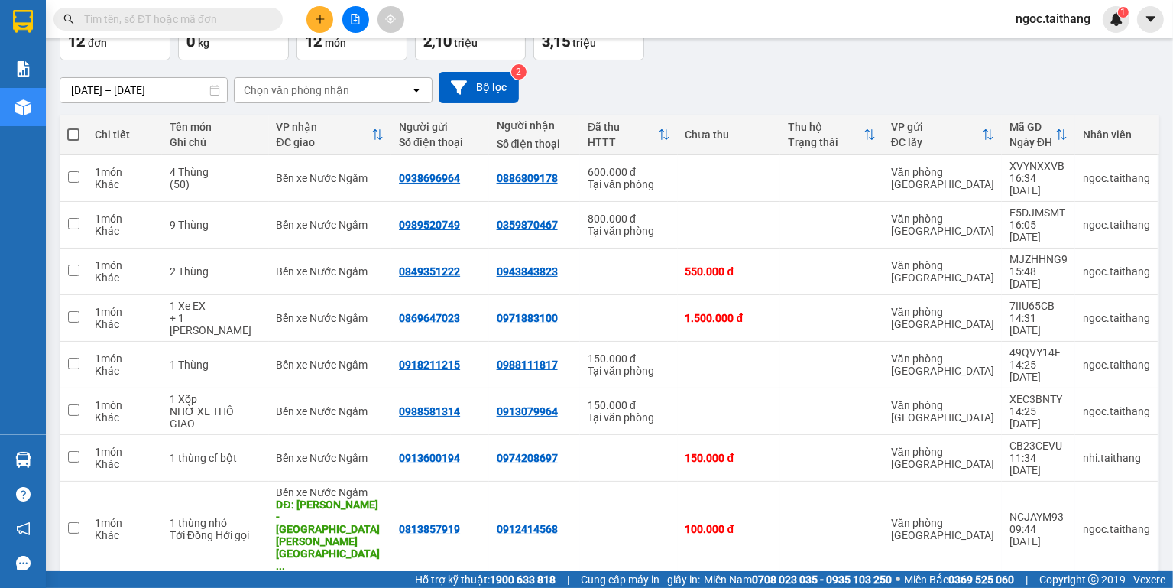
scroll to position [104, 0]
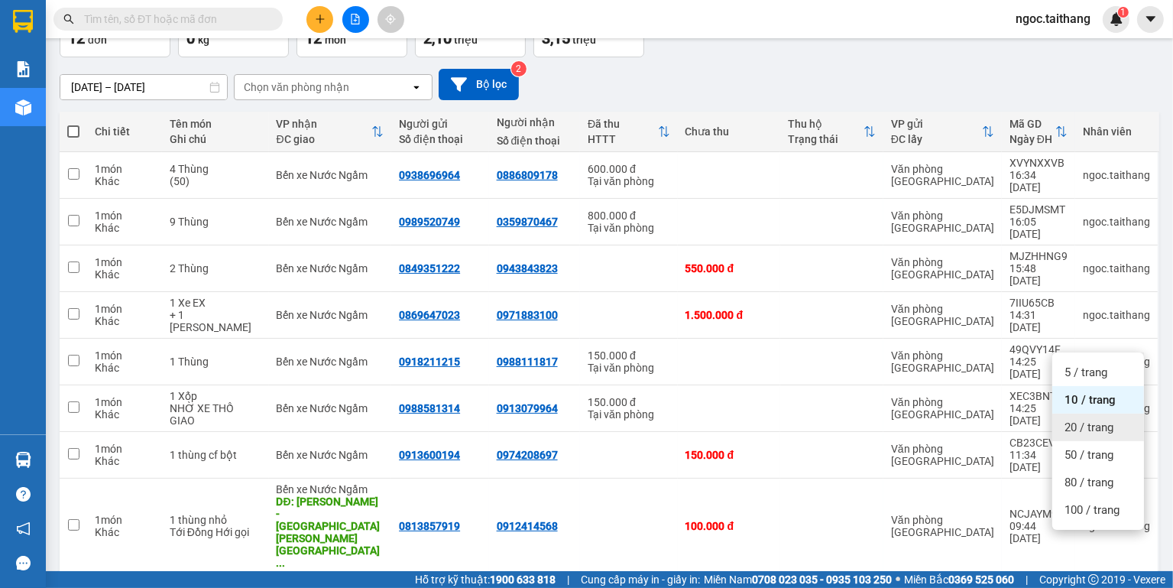
click at [1109, 428] on span "20 / trang" at bounding box center [1089, 427] width 49 height 15
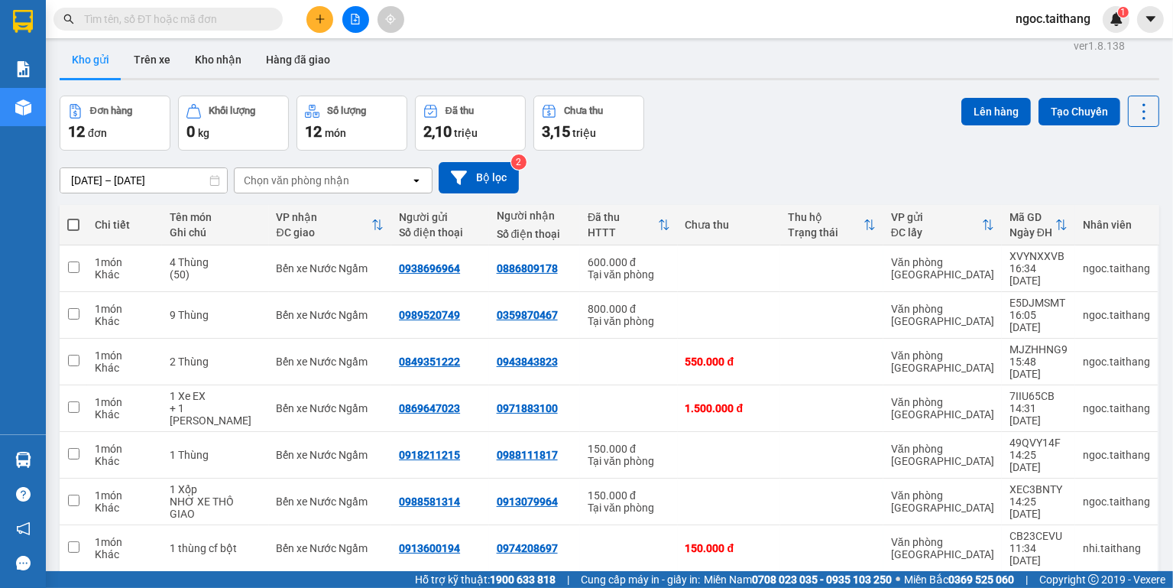
scroll to position [0, 0]
